Goal: Information Seeking & Learning: Learn about a topic

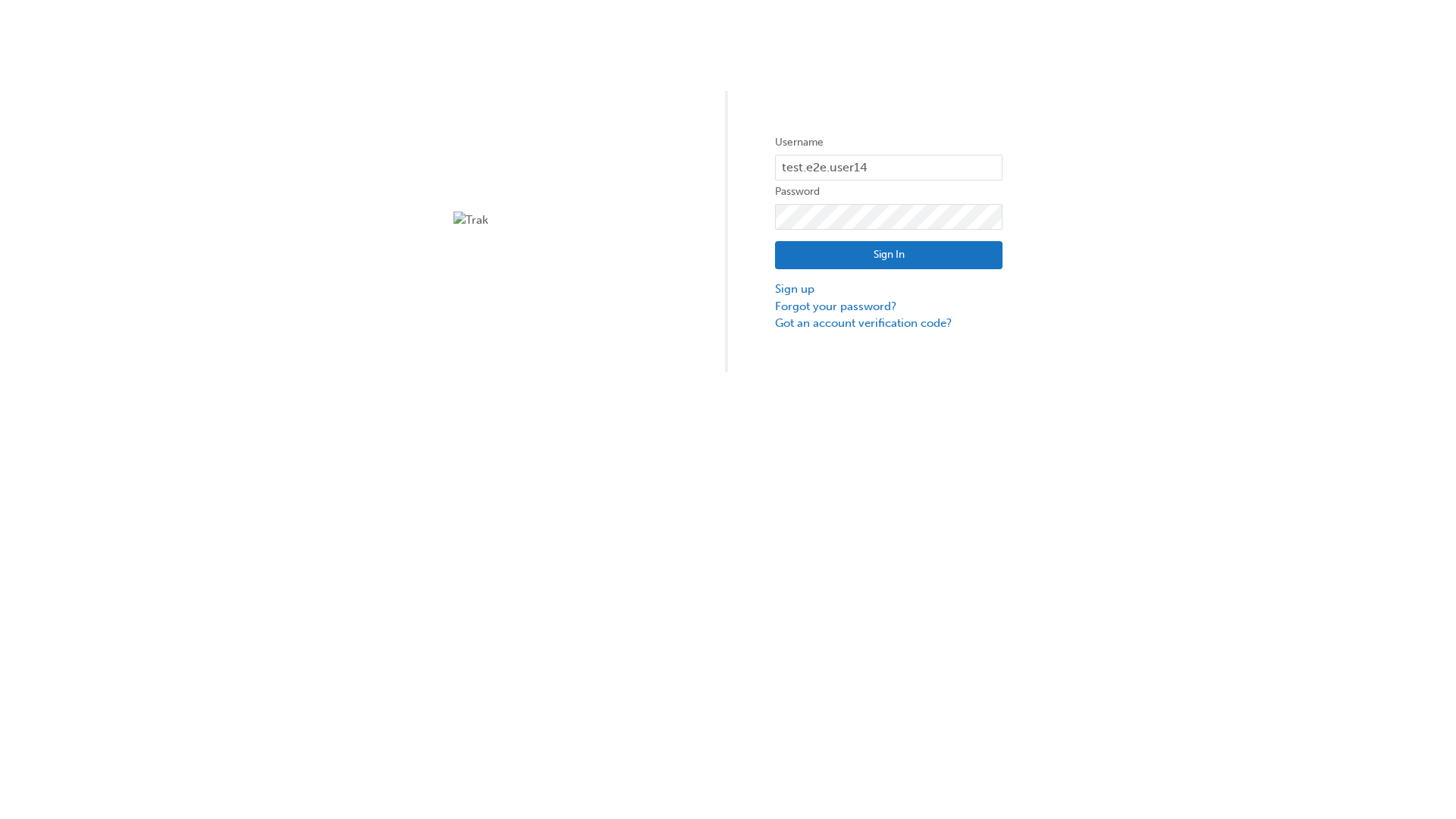
type input "test.e2e.user14"
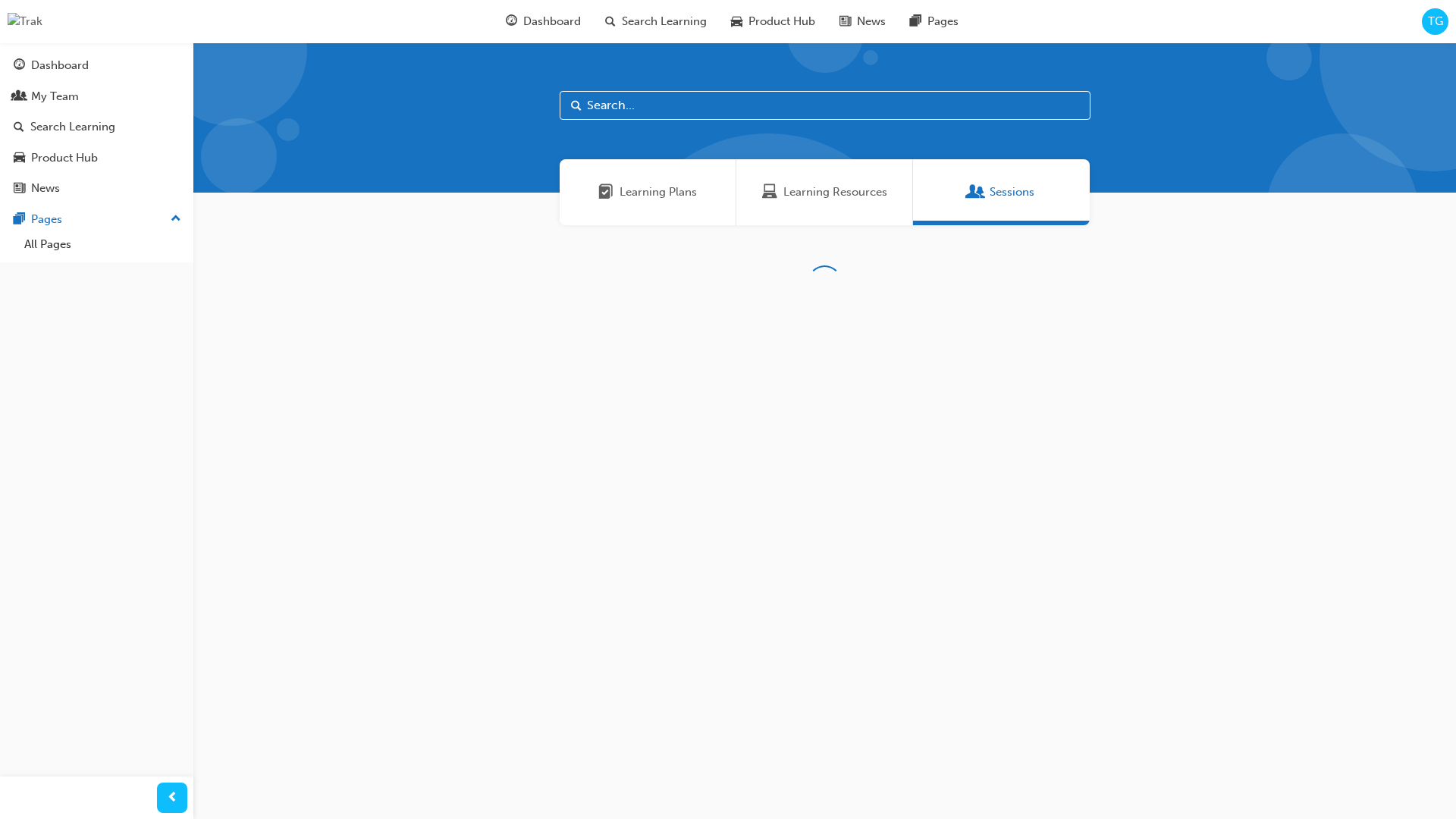
scroll to position [49, 0]
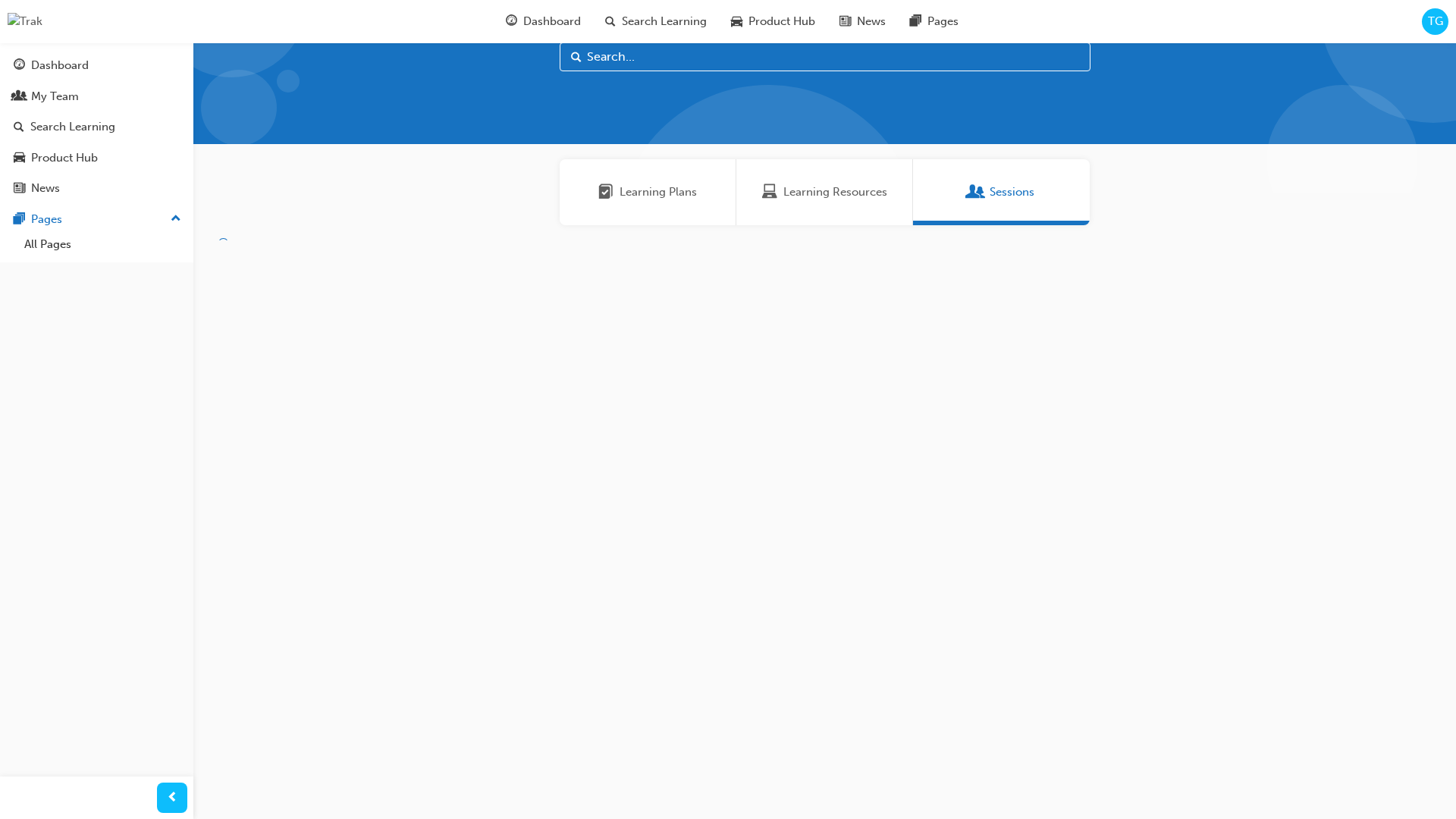
type input "Instructor-Led Training"
